Goal: Transaction & Acquisition: Purchase product/service

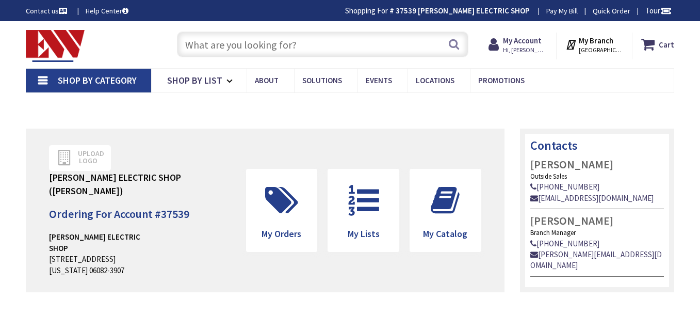
type input "[GEOGRAPHIC_DATA], [GEOGRAPHIC_DATA]"
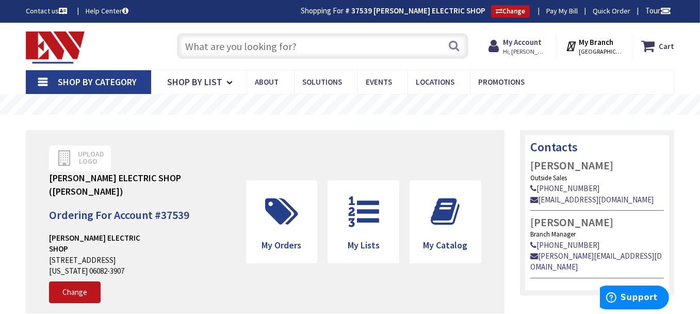
click at [287, 46] on input "text" at bounding box center [323, 46] width 292 height 26
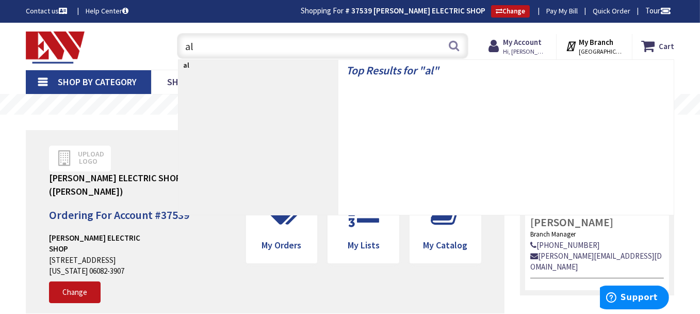
type input "a"
type input "round nail on"
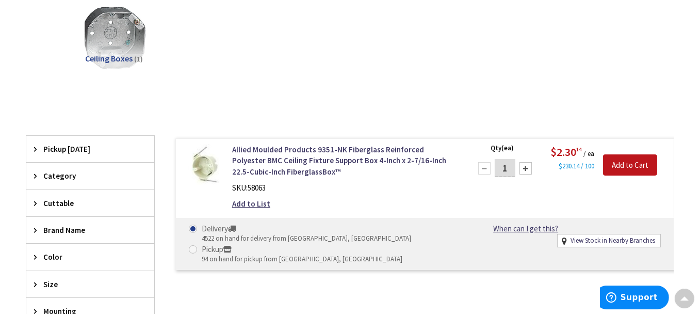
scroll to position [156, 0]
drag, startPoint x: 509, startPoint y: 167, endPoint x: 502, endPoint y: 167, distance: 7.2
click at [502, 167] on input "1" at bounding box center [505, 168] width 21 height 18
type input "25"
click at [641, 167] on input "Add to Cart" at bounding box center [630, 166] width 54 height 22
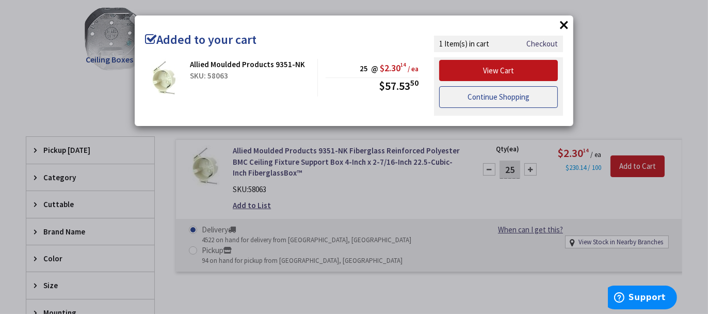
drag, startPoint x: 521, startPoint y: 99, endPoint x: 496, endPoint y: 92, distance: 25.0
click at [521, 99] on link "Continue Shopping" at bounding box center [498, 97] width 119 height 22
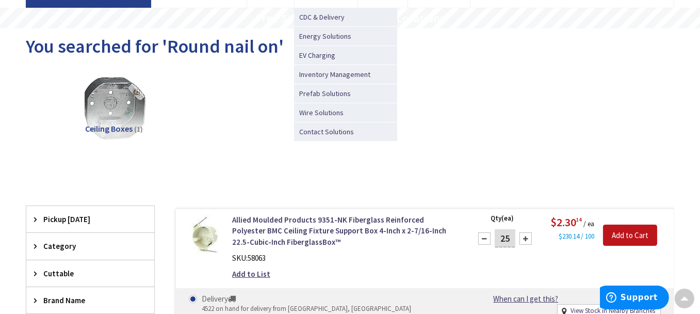
scroll to position [0, 0]
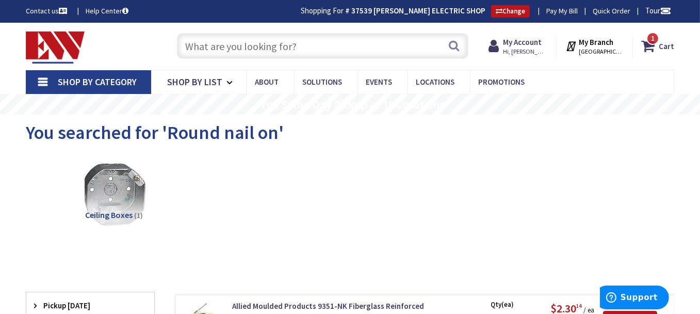
click at [298, 44] on input "text" at bounding box center [323, 46] width 292 height 26
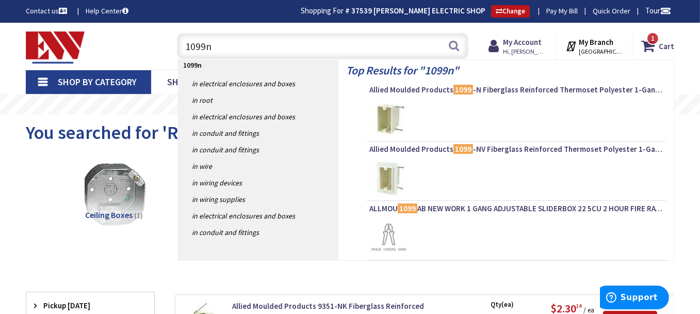
type input "1099nv"
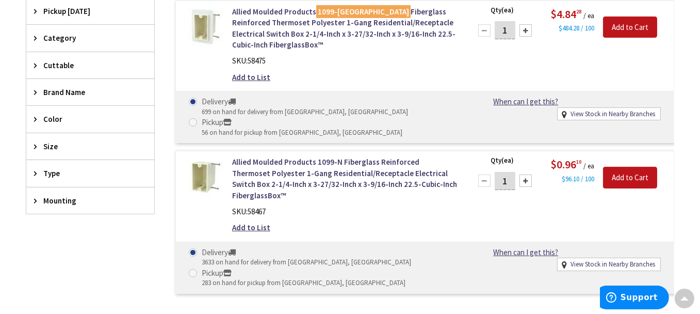
scroll to position [310, 0]
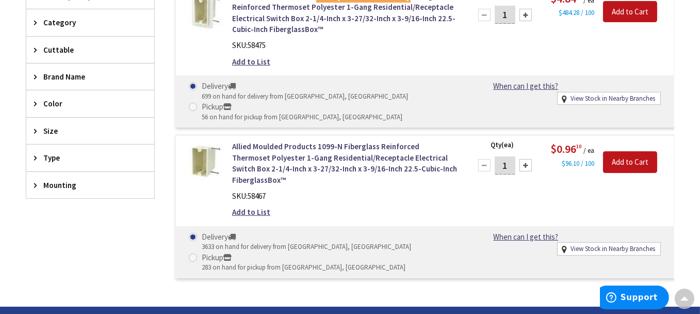
click at [507, 156] on input "1" at bounding box center [505, 165] width 21 height 18
type input "25"
click at [635, 151] on input "Add to Cart" at bounding box center [630, 162] width 54 height 22
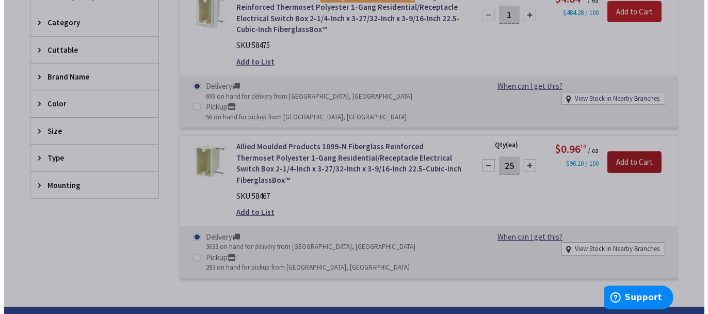
scroll to position [311, 0]
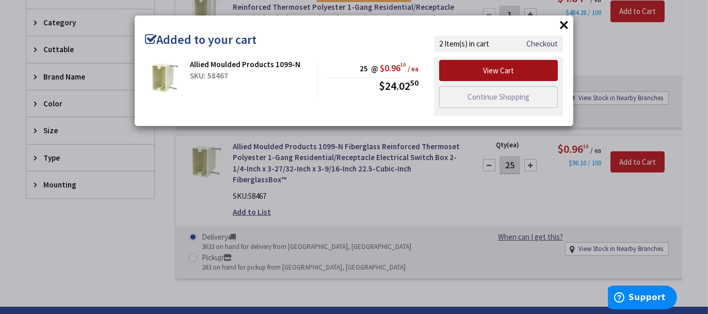
click at [519, 69] on link "View Cart" at bounding box center [498, 71] width 119 height 22
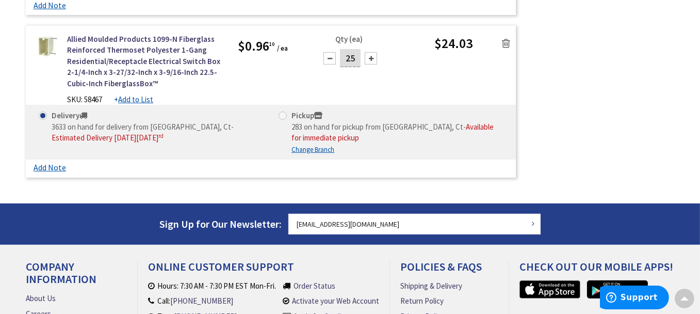
scroll to position [361, 0]
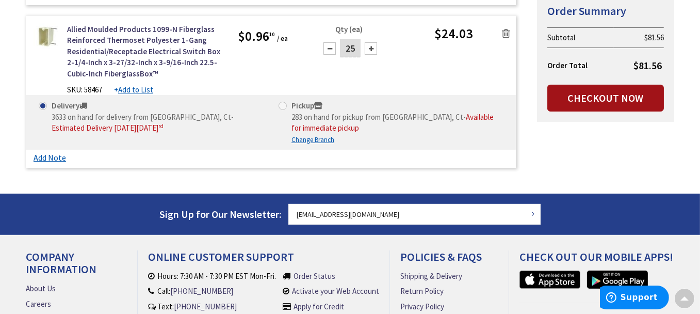
click at [607, 101] on link "Checkout Now" at bounding box center [606, 98] width 117 height 27
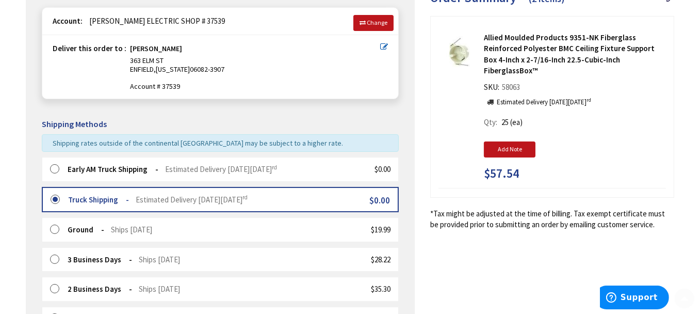
scroll to position [155, 0]
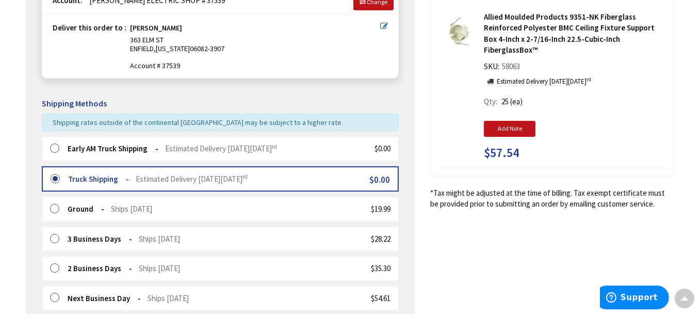
click at [51, 145] on label at bounding box center [58, 148] width 16 height 10
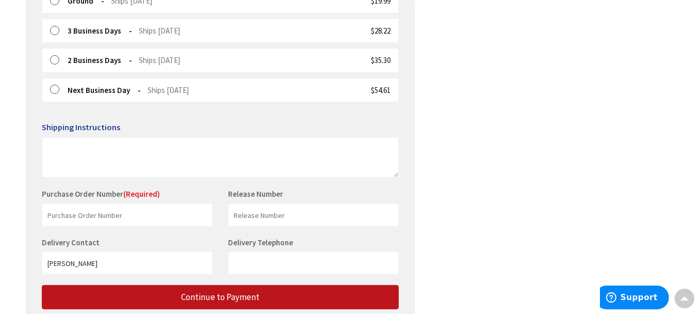
scroll to position [413, 0]
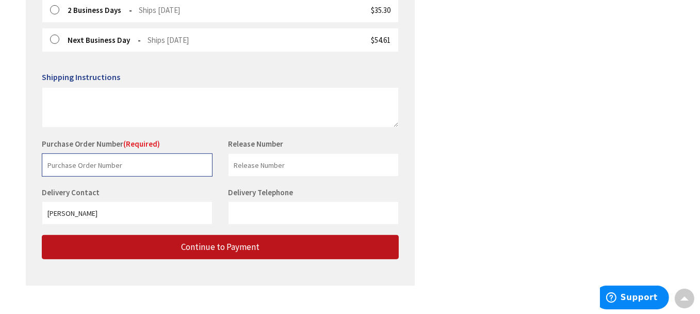
click at [173, 162] on input "text" at bounding box center [127, 164] width 171 height 23
drag, startPoint x: 68, startPoint y: 163, endPoint x: 26, endPoint y: 163, distance: 42.3
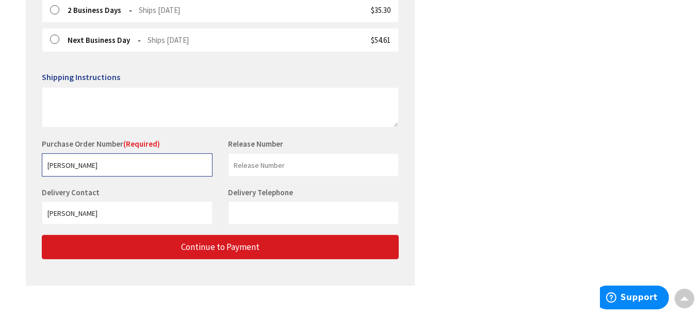
type input "BINKERT"
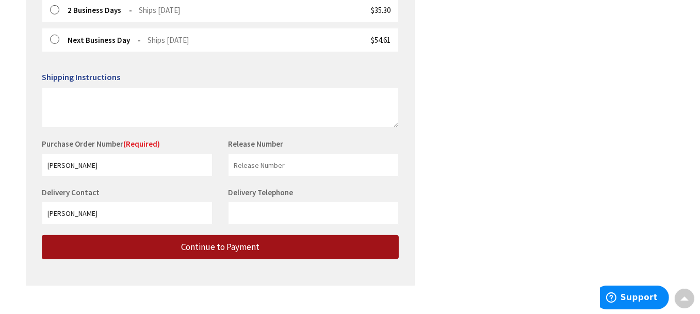
click at [235, 245] on span "Continue to Payment" at bounding box center [220, 246] width 78 height 11
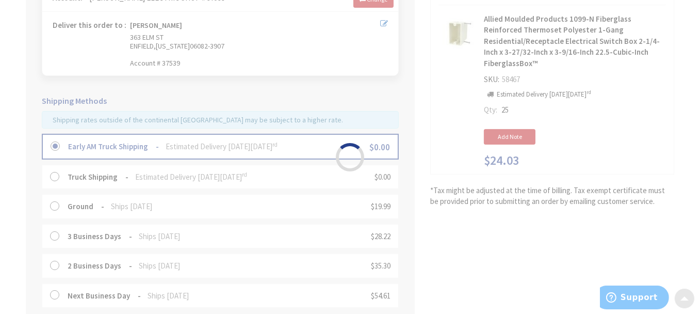
scroll to position [155, 0]
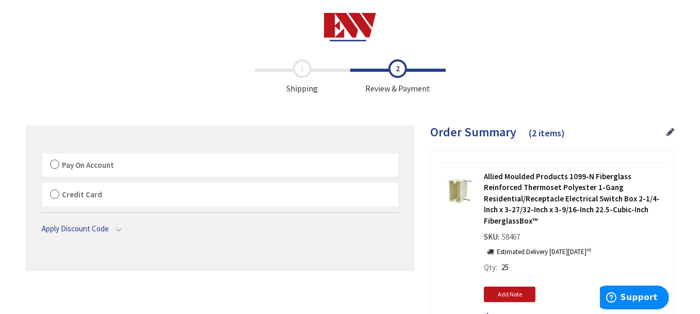
click at [52, 165] on label "Pay On Account" at bounding box center [220, 165] width 356 height 24
click at [53, 162] on label "Pay On Account" at bounding box center [220, 165] width 356 height 24
click at [42, 155] on input "Pay On Account" at bounding box center [42, 155] width 0 height 0
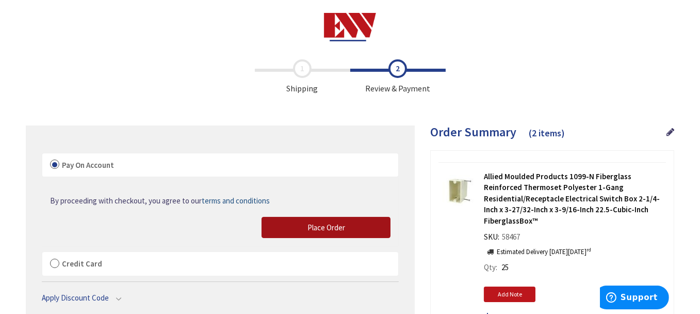
click at [313, 228] on span "Place Order" at bounding box center [327, 227] width 38 height 10
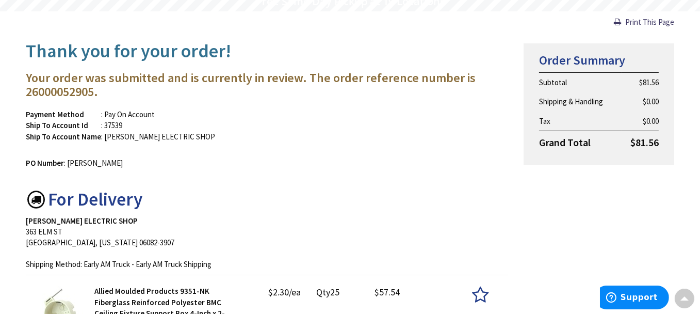
scroll to position [103, 0]
